Goal: Transaction & Acquisition: Purchase product/service

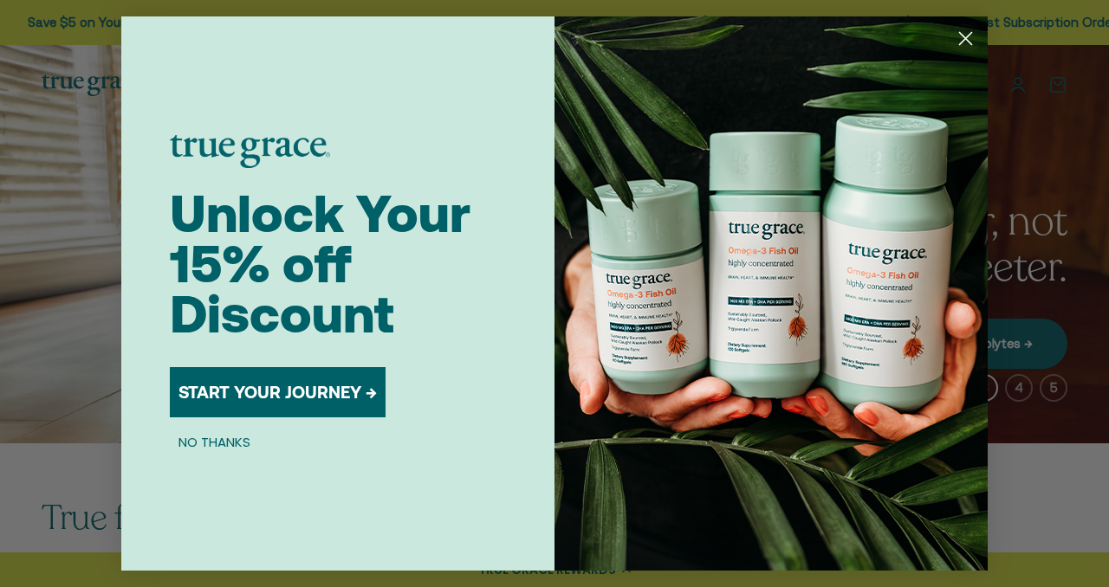
click at [207, 443] on button "NO THANKS" at bounding box center [214, 441] width 89 height 21
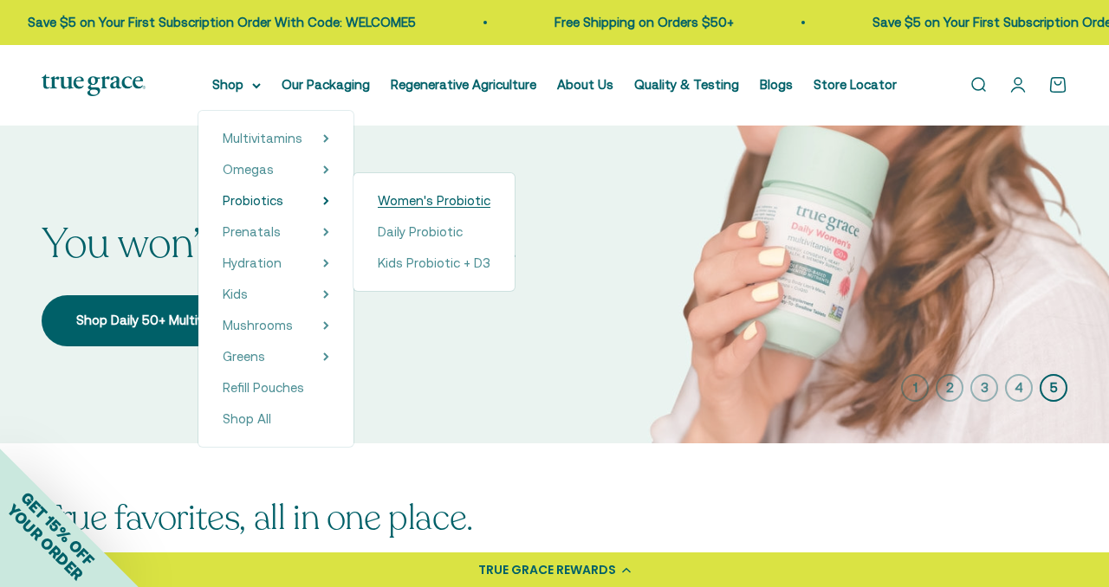
click at [426, 204] on span "Women's Probiotic" at bounding box center [434, 200] width 113 height 15
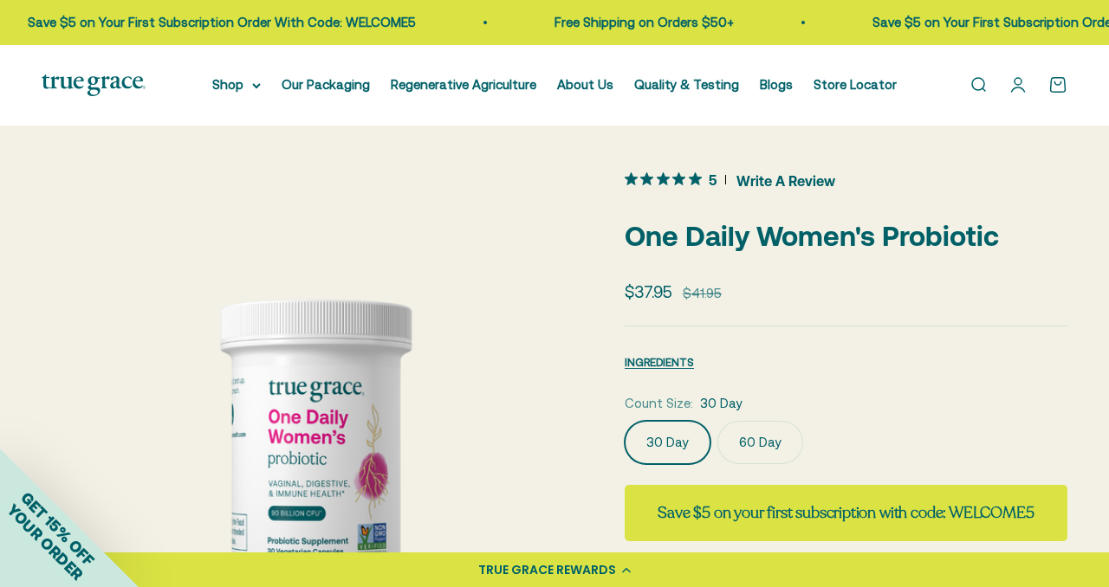
click at [744, 437] on label "60 Day" at bounding box center [760, 442] width 86 height 43
click at [624, 421] on input "60 Day" at bounding box center [624, 420] width 1 height 1
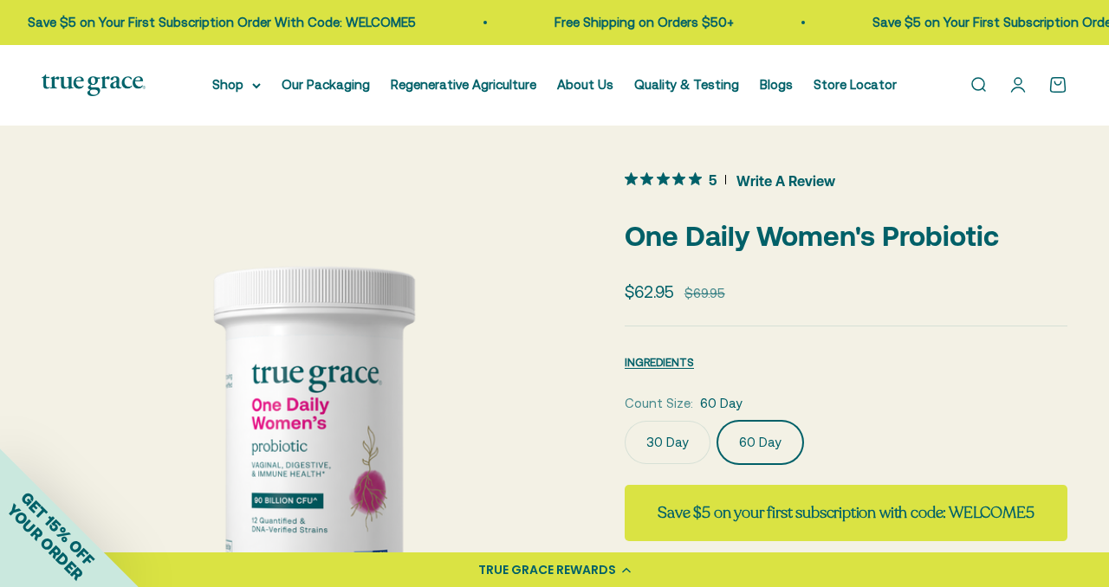
click input "30 Day" at bounding box center [624, 420] width 1 height 1
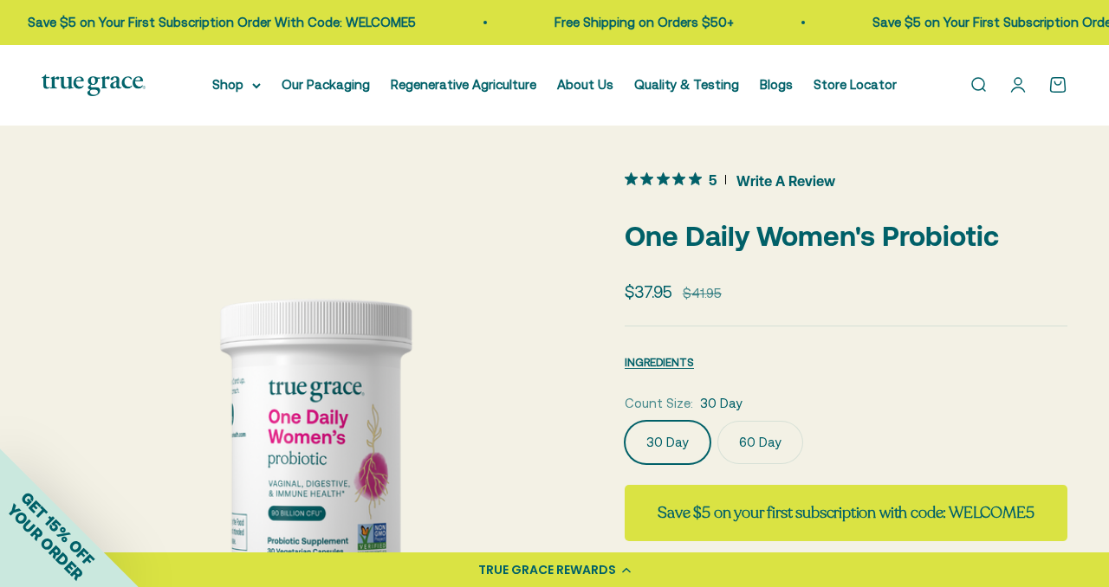
click input "60 Day" at bounding box center [624, 420] width 1 height 1
click at [971, 405] on div "Count Size: 30 Day" at bounding box center [845, 403] width 443 height 21
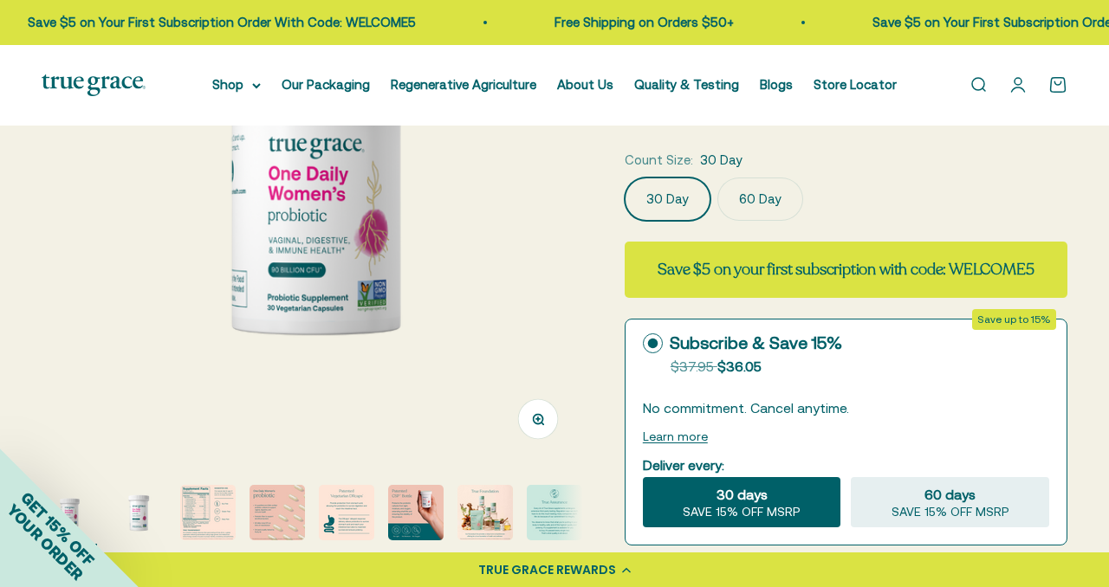
scroll to position [243, 0]
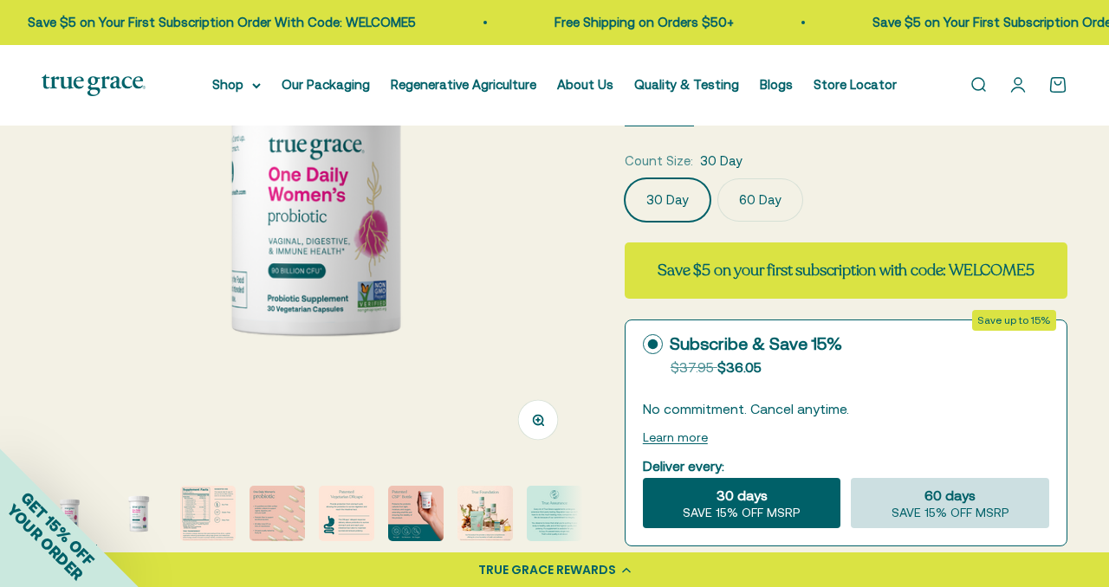
click at [960, 512] on span "SAVE 15% OFF MSRP" at bounding box center [950, 514] width 118 height 16
click at [851, 478] on input "60 days SAVE 15% OFF MSRP" at bounding box center [850, 477] width 1 height 1
radio input "true"
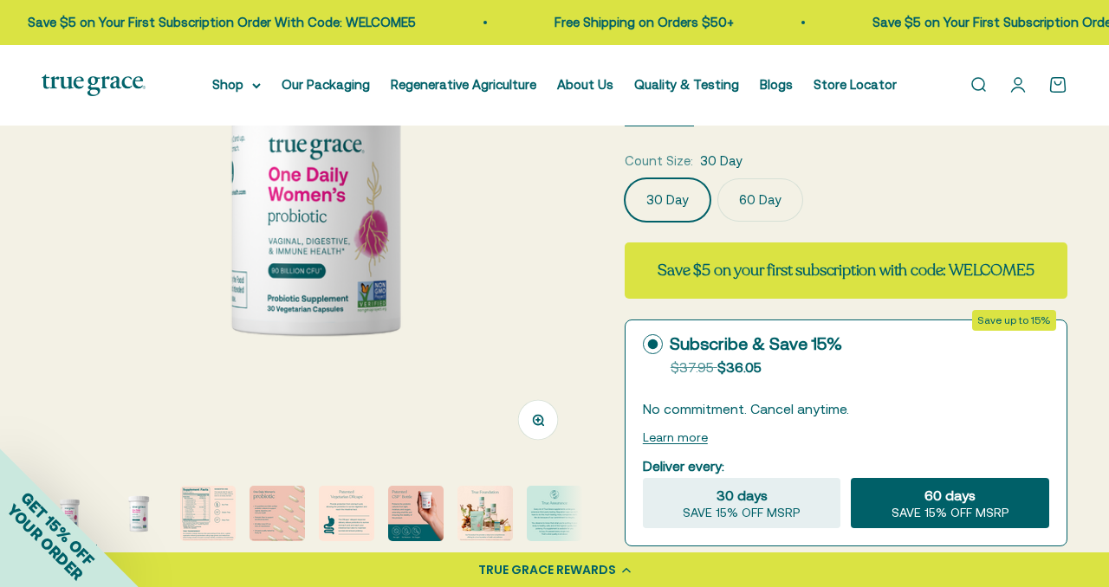
click at [747, 195] on label "60 Day" at bounding box center [760, 199] width 86 height 43
click at [624, 178] on input "60 Day" at bounding box center [624, 178] width 1 height 1
